Goal: Information Seeking & Learning: Learn about a topic

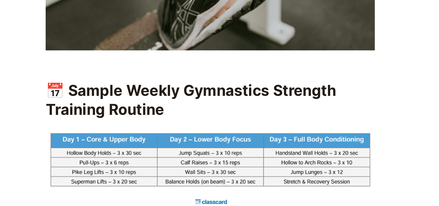
scroll to position [3114, 0]
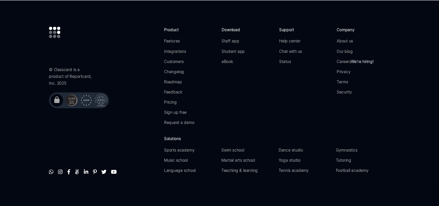
scroll to position [4078, 0]
